Goal: Information Seeking & Learning: Find specific fact

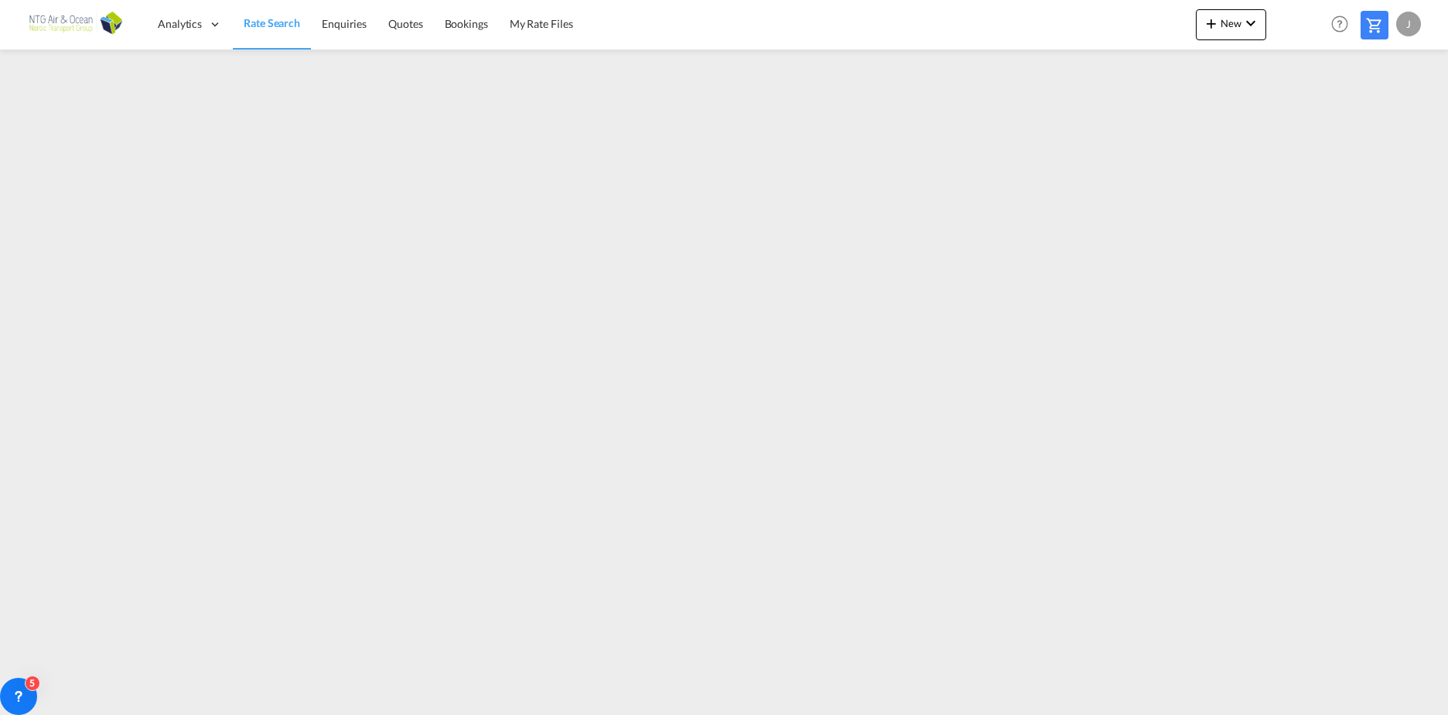
click at [280, 25] on span "Rate Search" at bounding box center [272, 22] width 56 height 13
click at [553, 21] on span "My Rate Files" at bounding box center [541, 23] width 63 height 13
click at [282, 22] on span "Rate Search" at bounding box center [272, 23] width 56 height 13
click at [279, 32] on link "Rate Search" at bounding box center [272, 24] width 78 height 50
click at [532, 30] on span "My Rate Files" at bounding box center [541, 23] width 63 height 13
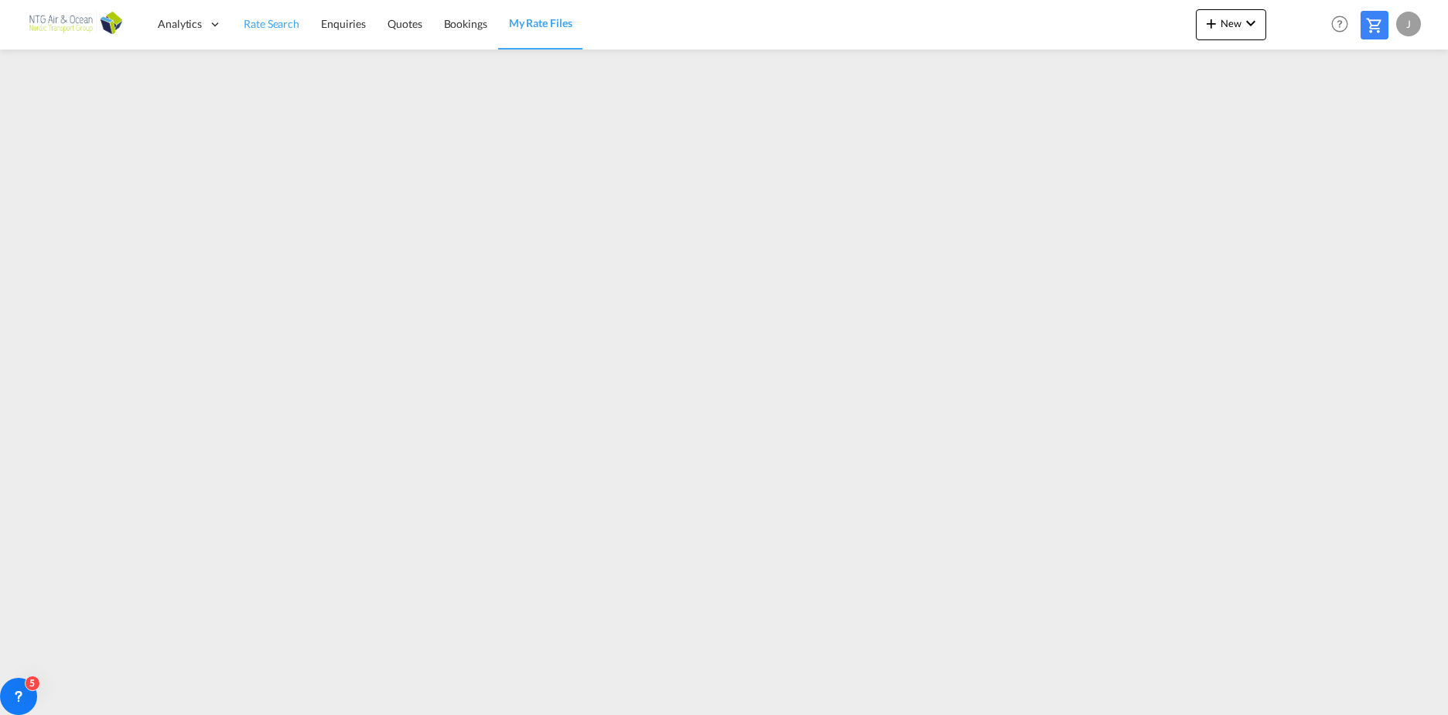
click at [270, 20] on span "Rate Search" at bounding box center [272, 23] width 56 height 13
click at [254, 25] on span "Rate Search" at bounding box center [272, 22] width 56 height 13
